Goal: Information Seeking & Learning: Find specific fact

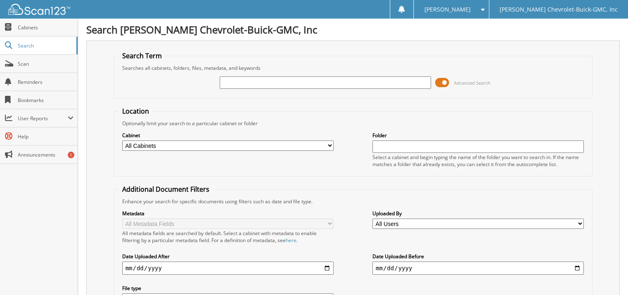
click at [242, 79] on input "text" at bounding box center [326, 82] width 212 height 12
type input "H199-1"
drag, startPoint x: 242, startPoint y: 81, endPoint x: 208, endPoint y: 84, distance: 33.6
click at [208, 84] on div "H199-1 Advanced Search" at bounding box center [353, 82] width 471 height 22
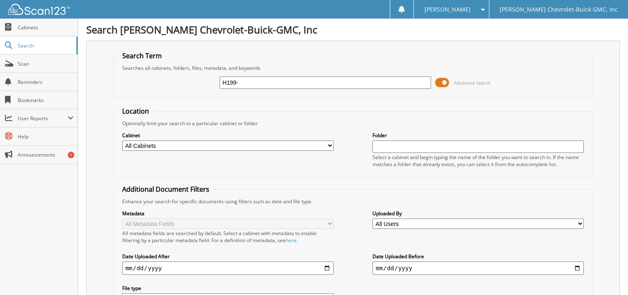
type input "H199-1"
drag, startPoint x: 245, startPoint y: 81, endPoint x: 183, endPoint y: 81, distance: 62.0
click at [183, 81] on div "H199-1 Advanced Search" at bounding box center [353, 82] width 471 height 22
type input "[PERSON_NAME]"
